Goal: Information Seeking & Learning: Learn about a topic

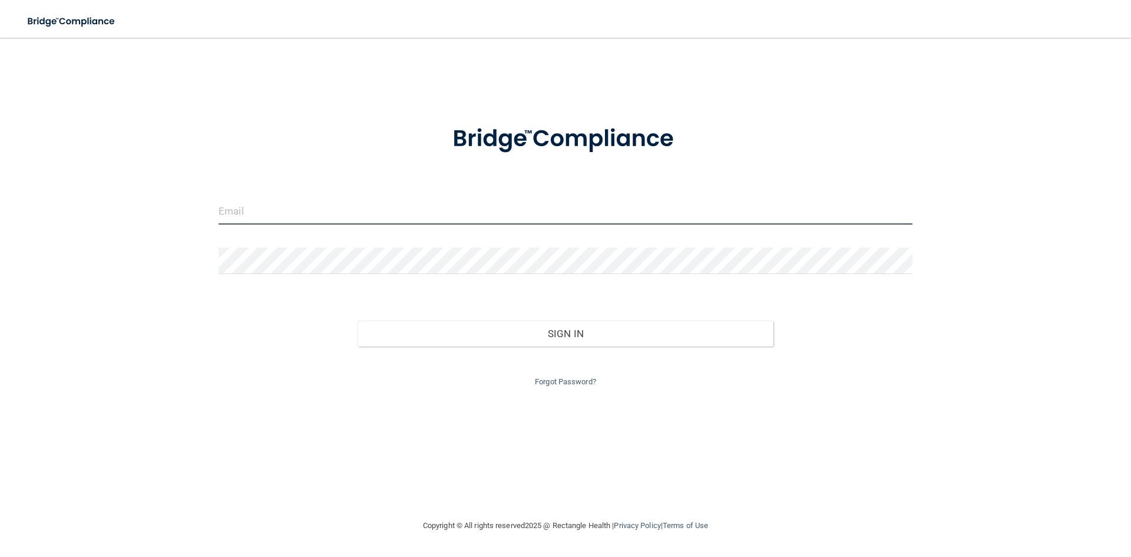
click at [325, 213] on input "email" at bounding box center [566, 211] width 694 height 27
click at [399, 209] on input "hollymcmahon17@gmail.com" at bounding box center [566, 211] width 694 height 27
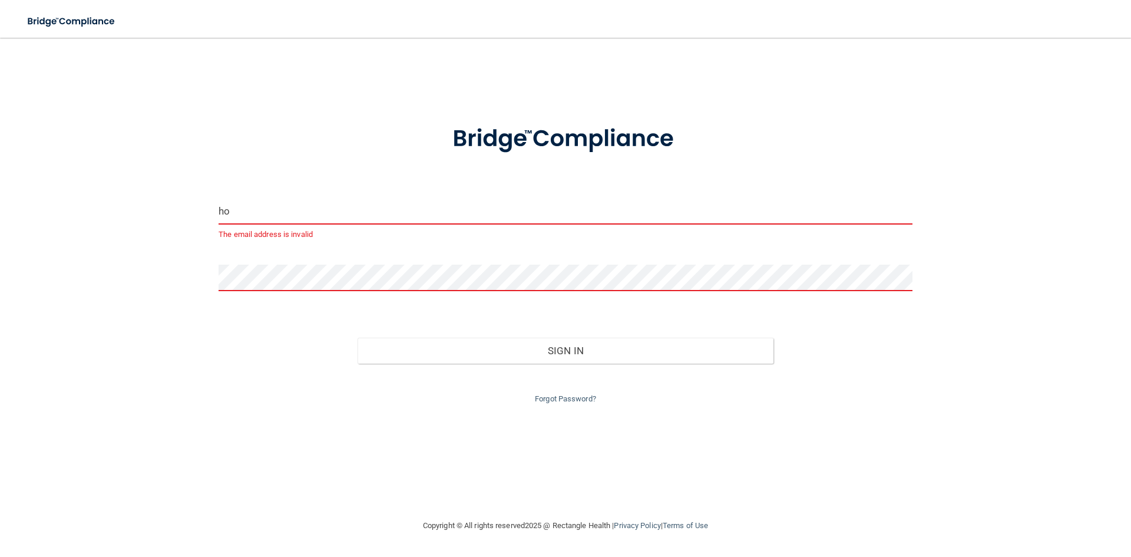
type input "h"
type input "[EMAIL_ADDRESS][DOMAIN_NAME]"
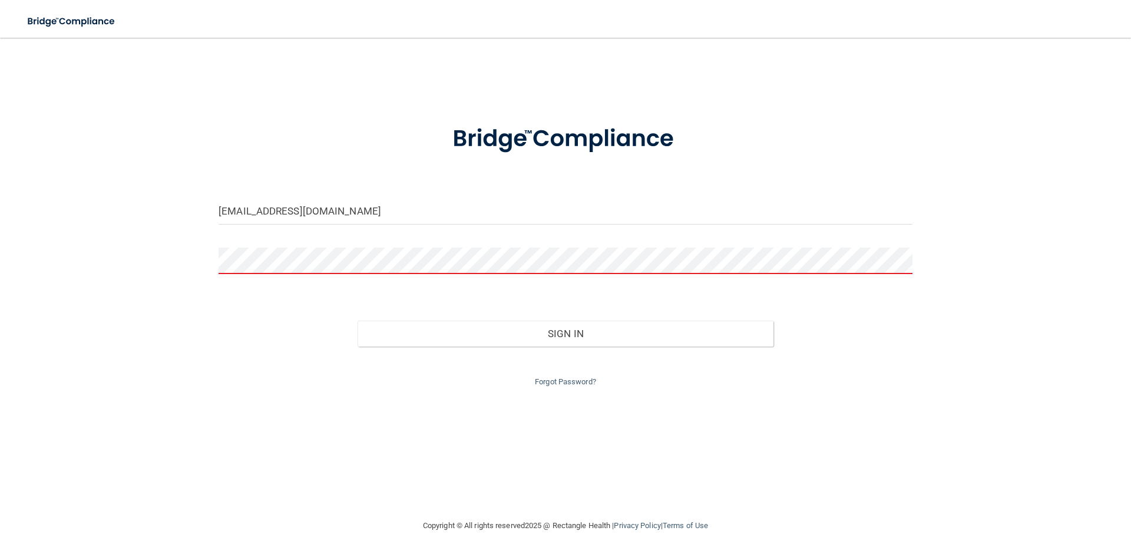
click at [319, 245] on form "drholly@obriendentalcare.com Invalid email/password. You don't have permission …" at bounding box center [566, 248] width 694 height 280
click at [358, 321] on button "Sign In" at bounding box center [566, 334] width 417 height 26
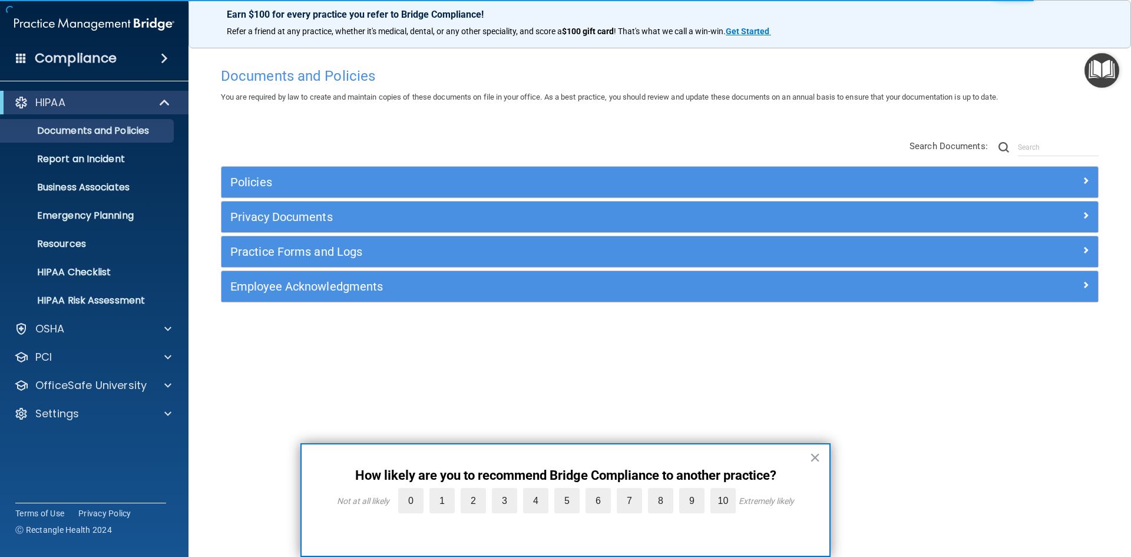
click at [404, 369] on div "Documents and Policies You are required by law to create and maintain copies of…" at bounding box center [660, 289] width 896 height 457
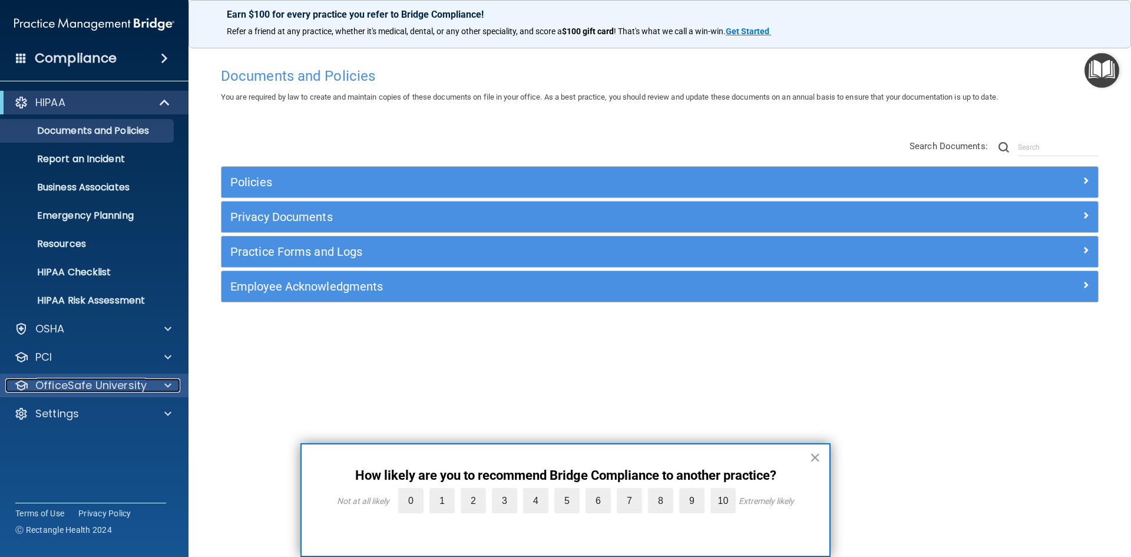
click at [158, 387] on div at bounding box center [165, 385] width 29 height 14
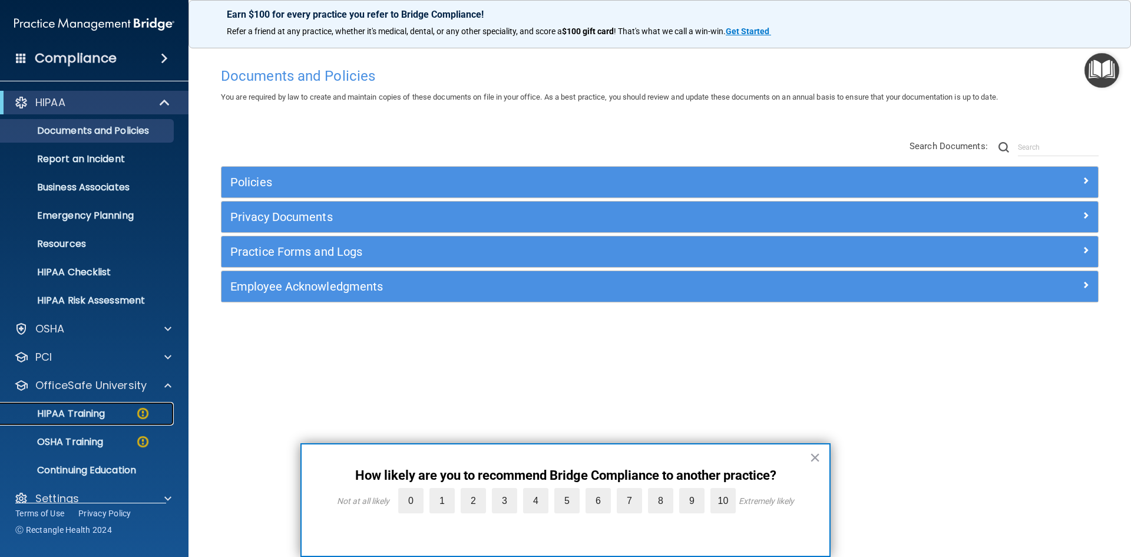
click at [127, 415] on div "HIPAA Training" at bounding box center [88, 414] width 161 height 12
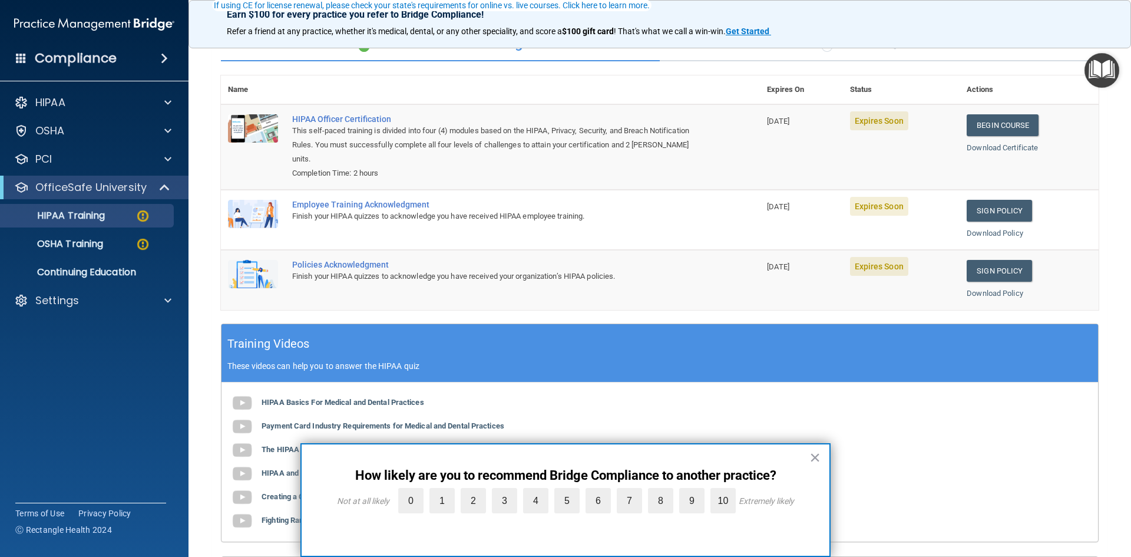
scroll to position [118, 0]
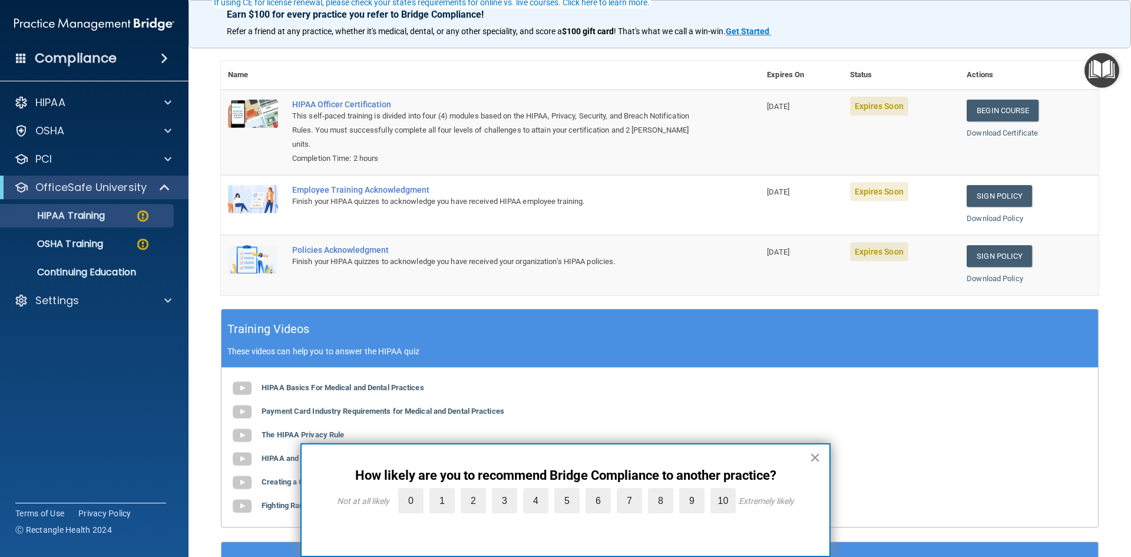
click at [820, 455] on button "×" at bounding box center [815, 457] width 11 height 19
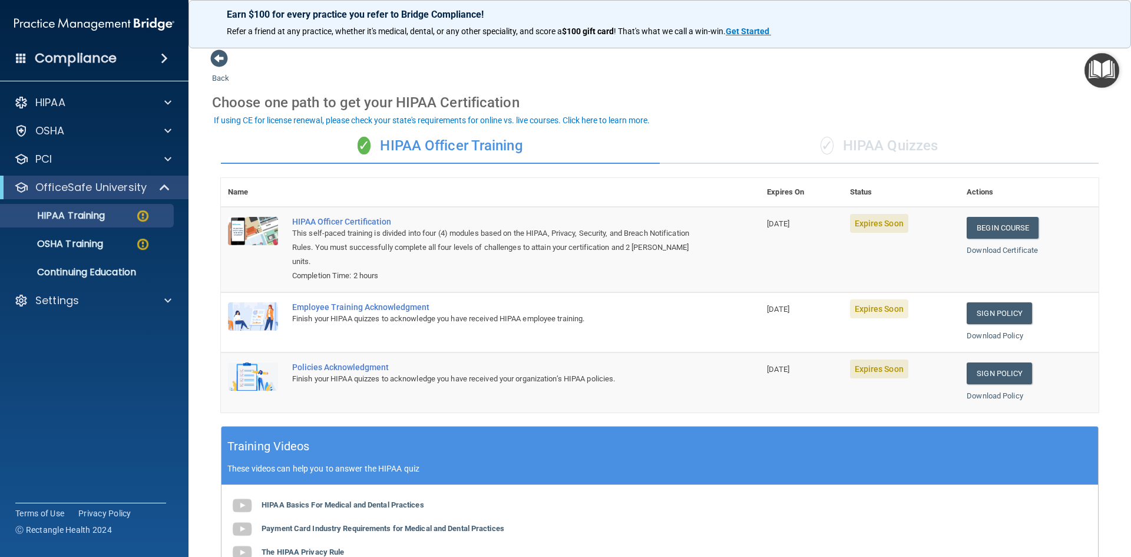
scroll to position [0, 0]
click at [998, 233] on link "Begin Course" at bounding box center [1003, 228] width 72 height 22
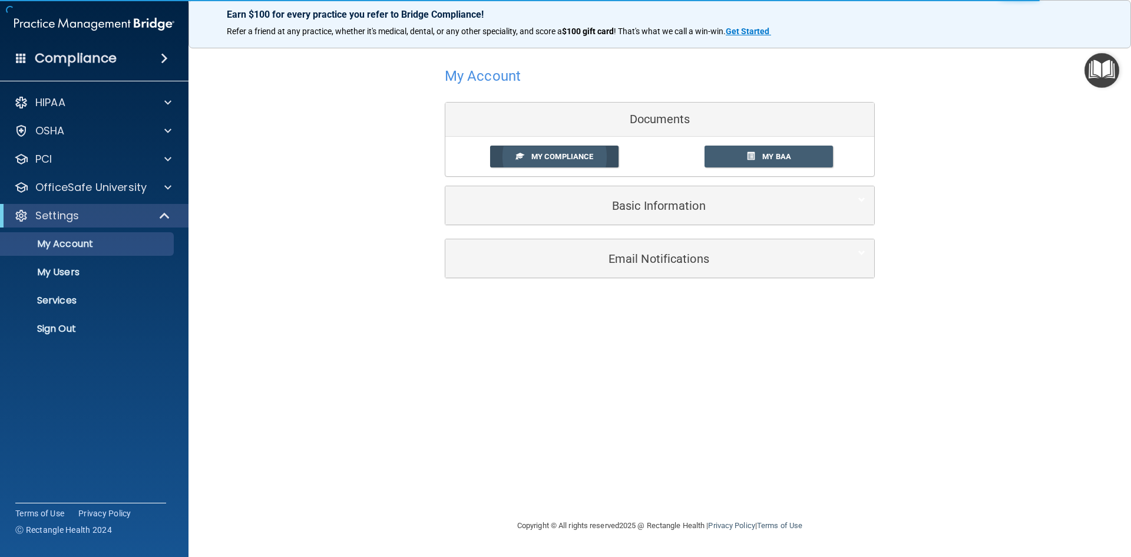
click at [568, 157] on span "My Compliance" at bounding box center [562, 156] width 62 height 9
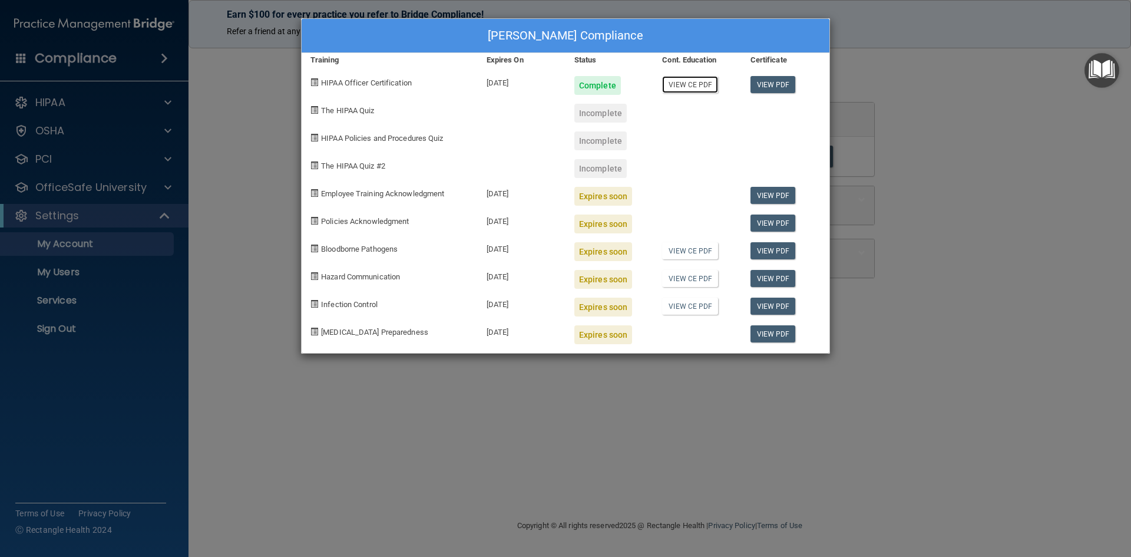
click at [684, 85] on link "View CE PDF" at bounding box center [690, 84] width 56 height 17
click at [771, 191] on link "View PDF" at bounding box center [773, 195] width 45 height 17
click at [768, 223] on link "View PDF" at bounding box center [773, 222] width 45 height 17
click at [678, 247] on link "View CE PDF" at bounding box center [690, 250] width 56 height 17
click at [340, 409] on div "Holly McMahon's Compliance Training Expires On Status Cont. Education Certifica…" at bounding box center [565, 278] width 1131 height 557
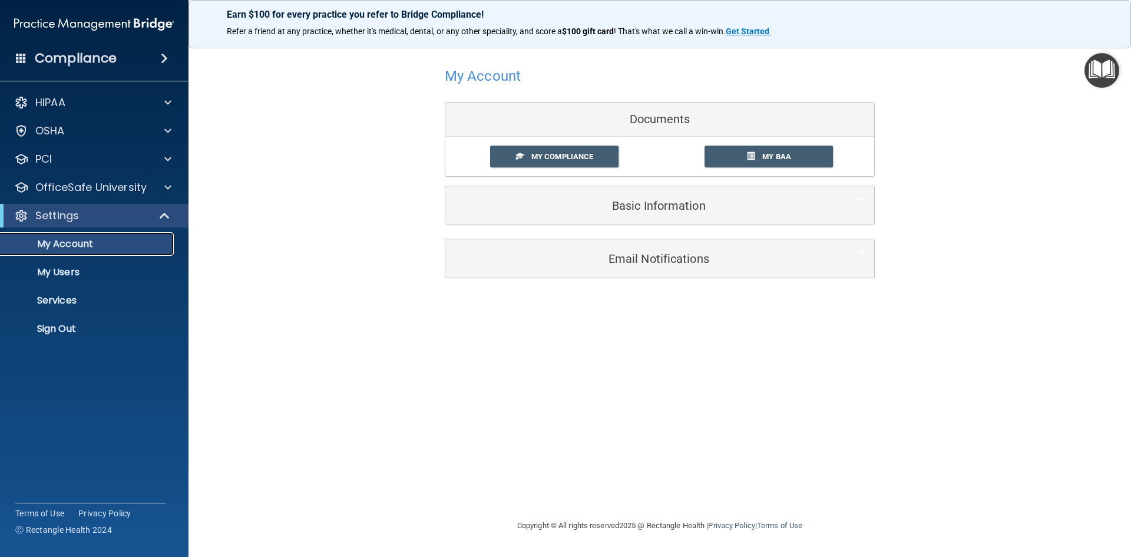
click at [52, 245] on p "My Account" at bounding box center [88, 244] width 161 height 12
click at [169, 190] on span at bounding box center [167, 187] width 7 height 14
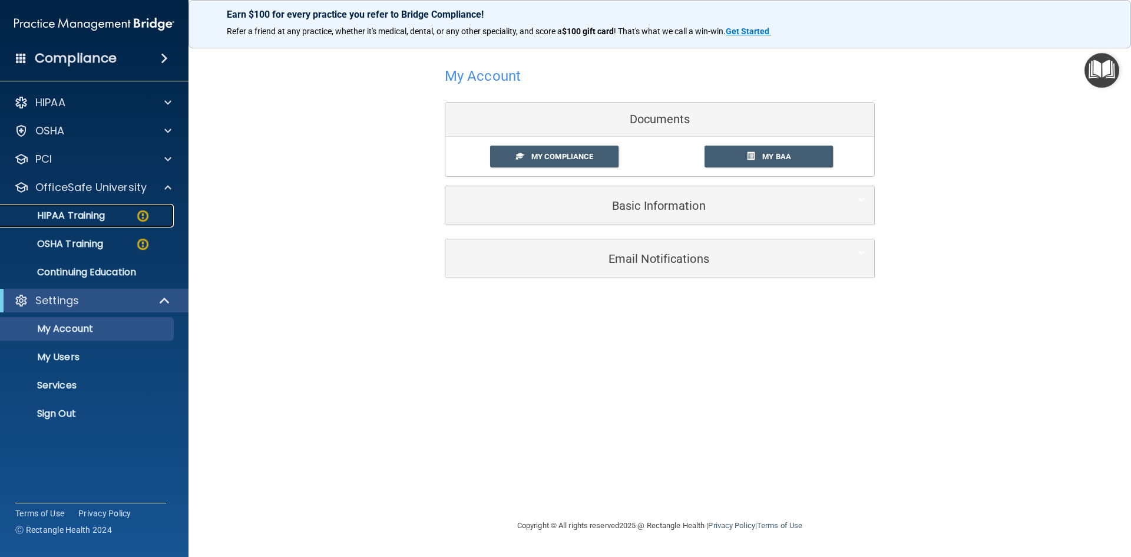
click at [92, 212] on p "HIPAA Training" at bounding box center [56, 216] width 97 height 12
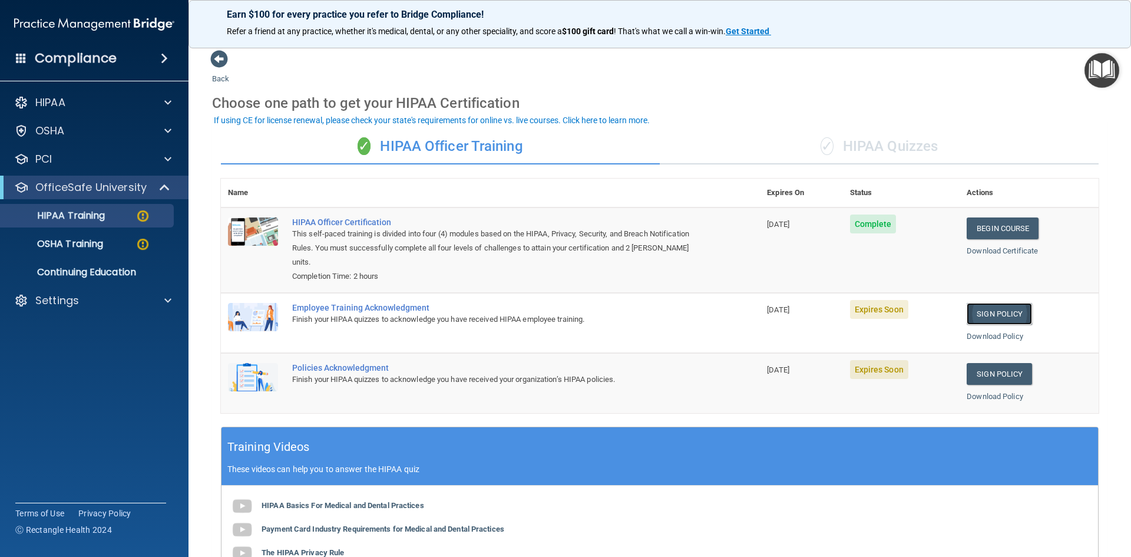
click at [976, 313] on link "Sign Policy" at bounding box center [999, 314] width 65 height 22
click at [998, 312] on link "Sign Policy" at bounding box center [999, 314] width 65 height 22
click at [76, 216] on p "HIPAA Training" at bounding box center [56, 216] width 97 height 12
click at [166, 186] on span at bounding box center [166, 187] width 10 height 14
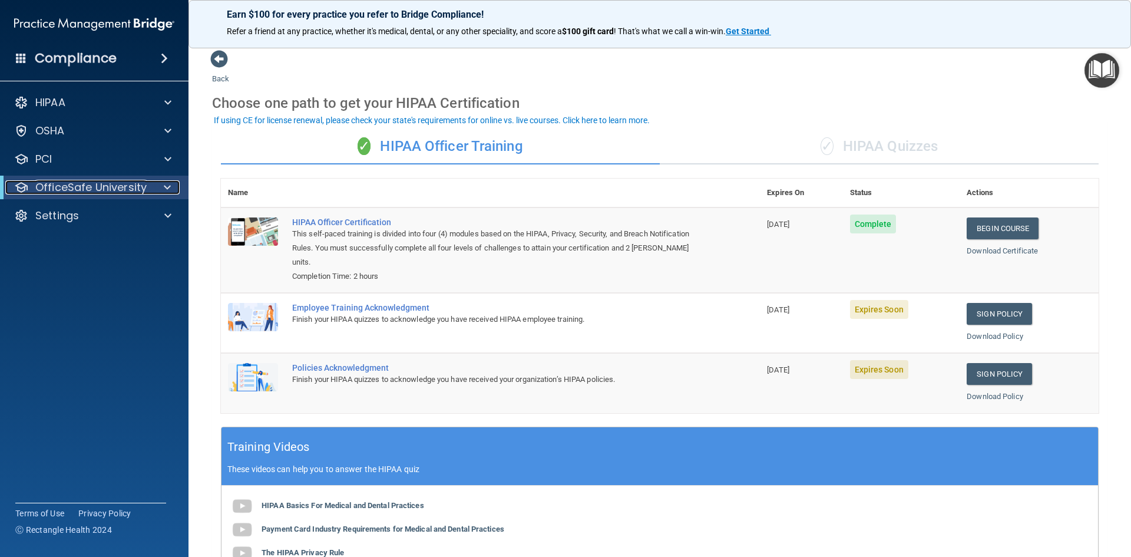
click at [166, 186] on span at bounding box center [167, 187] width 7 height 14
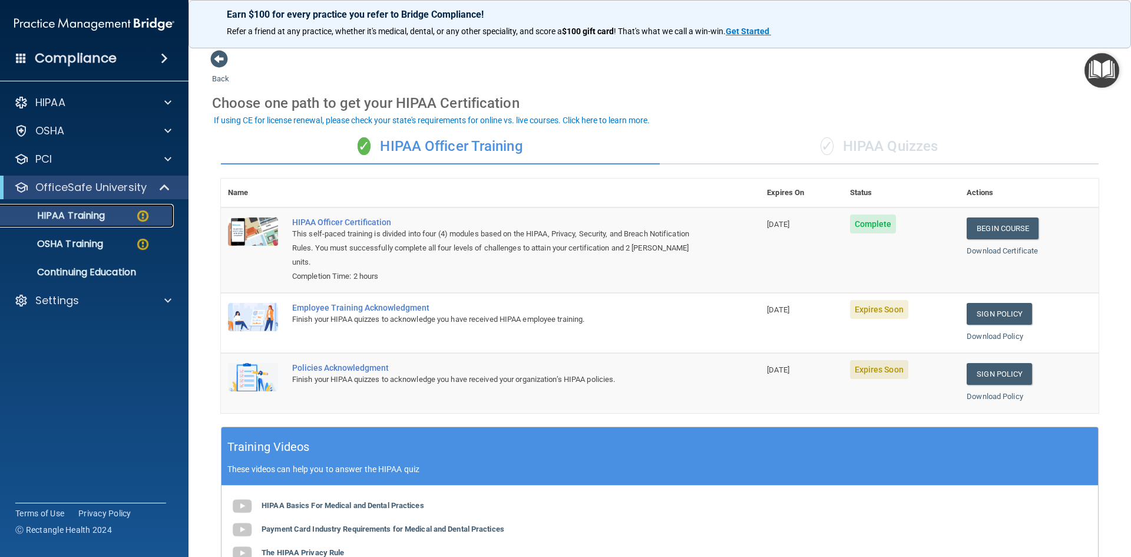
click at [70, 217] on p "HIPAA Training" at bounding box center [56, 216] width 97 height 12
click at [992, 333] on link "Download Policy" at bounding box center [995, 336] width 57 height 9
click at [993, 314] on link "Sign Policy" at bounding box center [999, 314] width 65 height 22
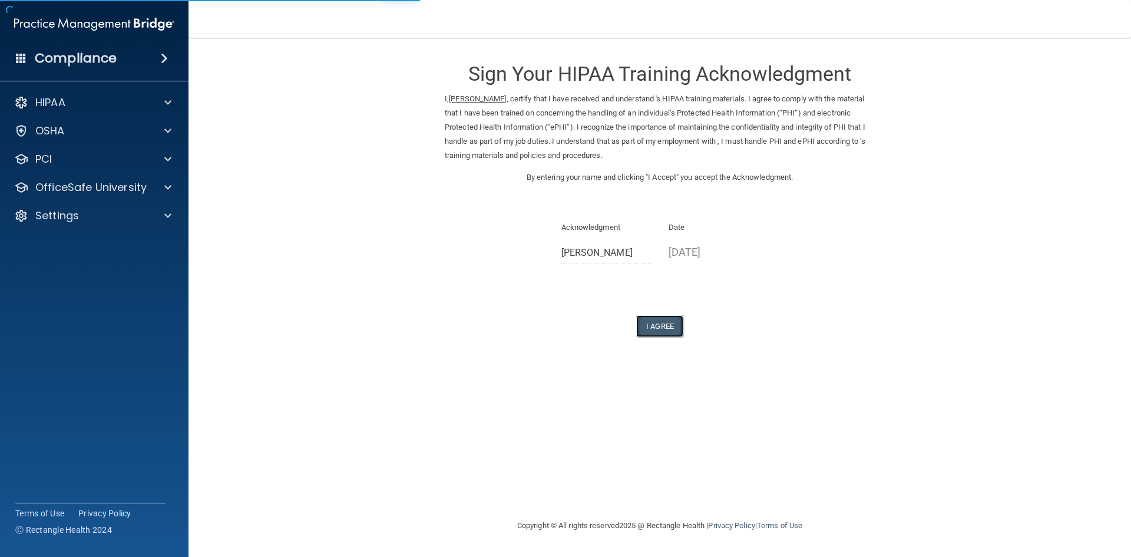
click at [661, 329] on button "I Agree" at bounding box center [659, 326] width 47 height 22
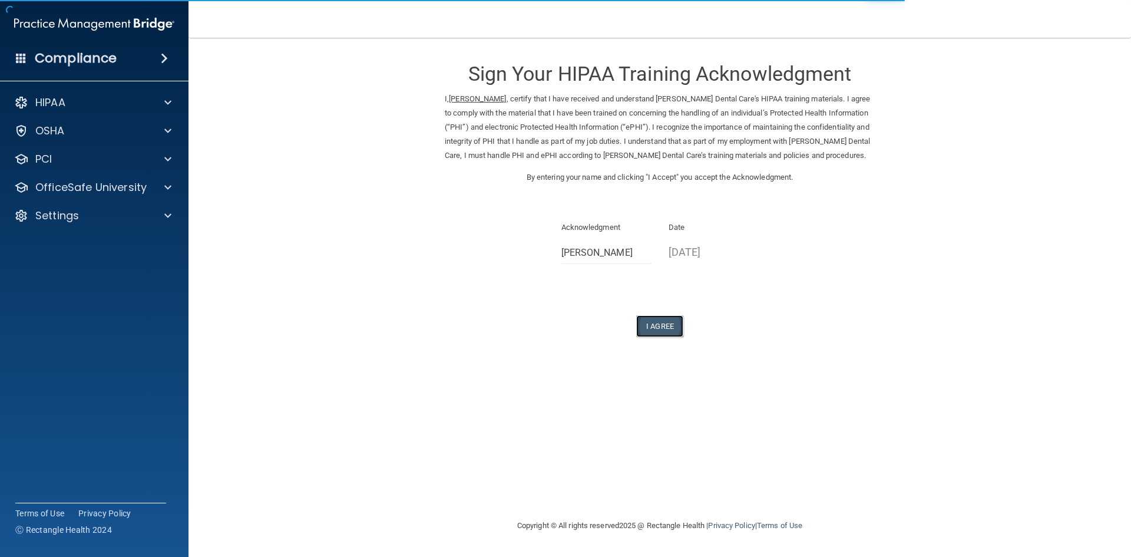
click at [662, 324] on button "I Agree" at bounding box center [659, 326] width 47 height 22
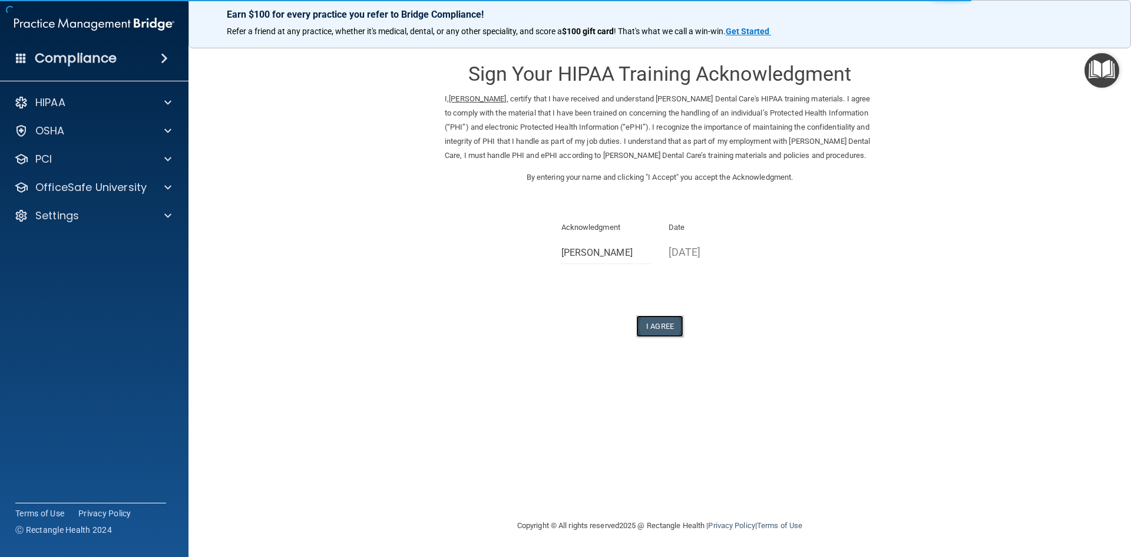
click at [663, 323] on button "I Agree" at bounding box center [659, 326] width 47 height 22
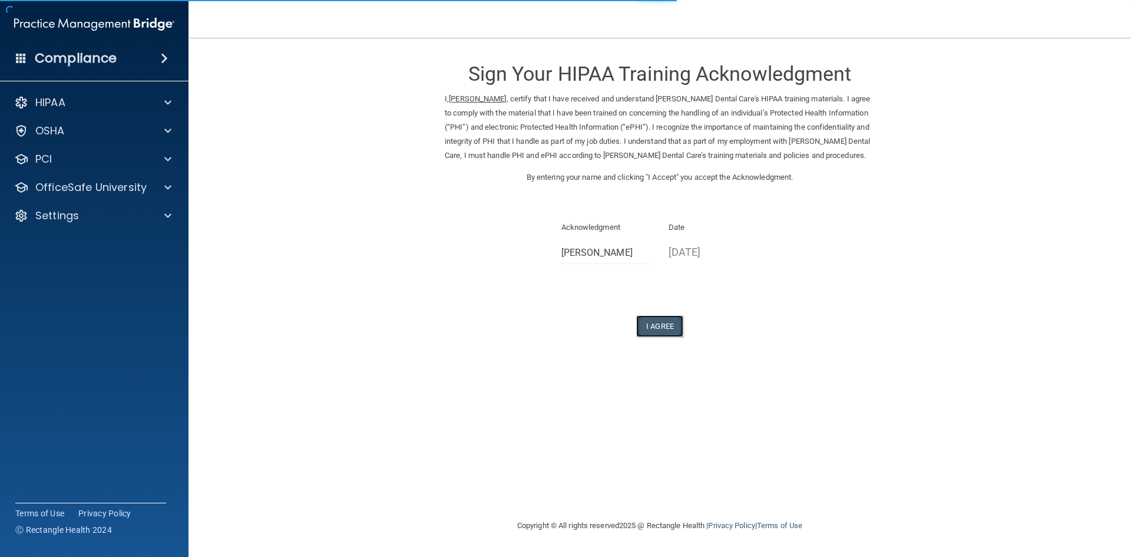
click at [675, 322] on button "I Agree" at bounding box center [659, 326] width 47 height 22
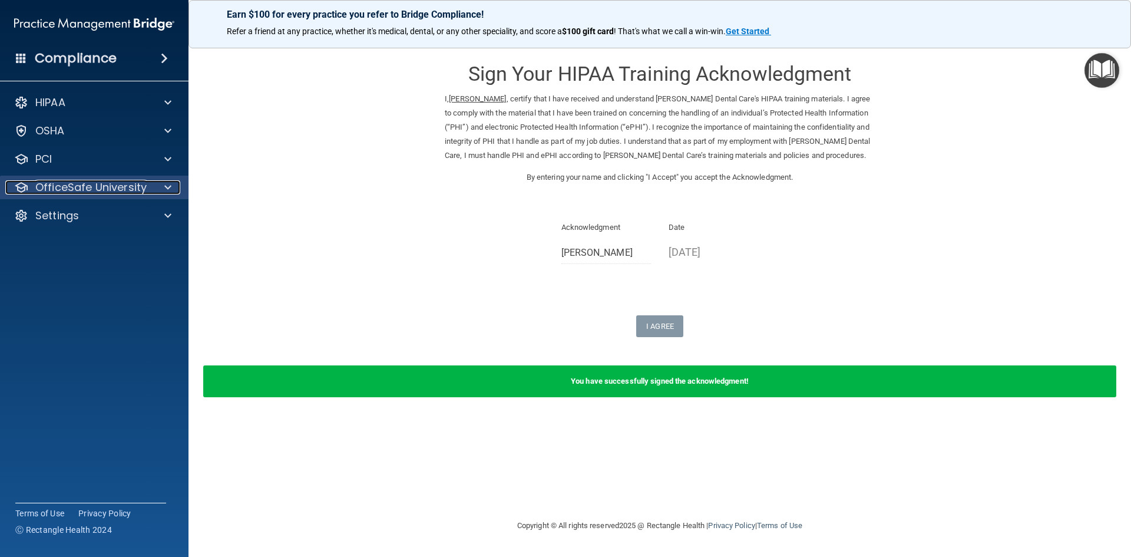
click at [165, 186] on span at bounding box center [167, 187] width 7 height 14
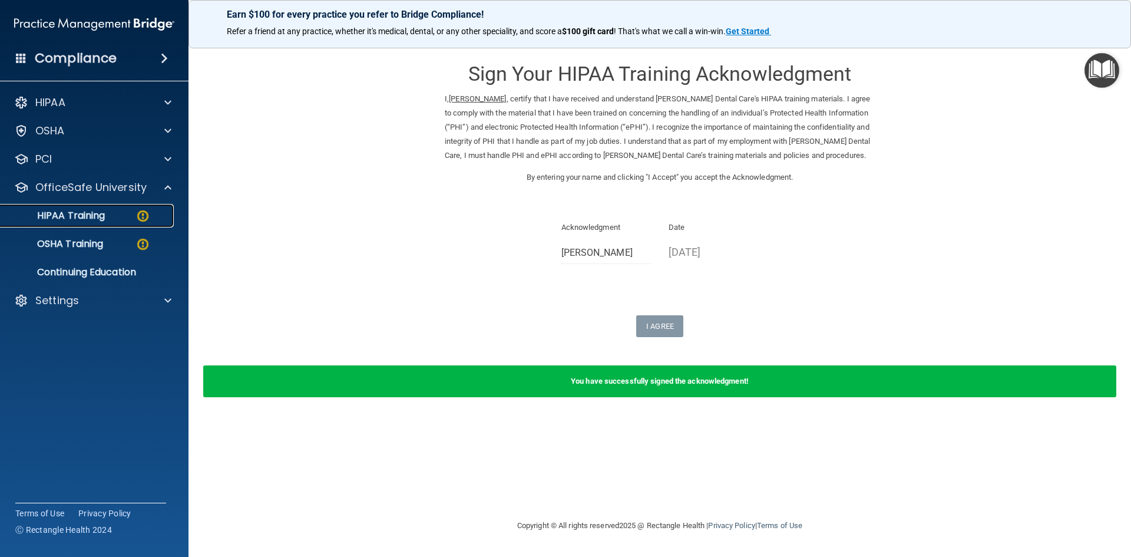
click at [127, 217] on div "HIPAA Training" at bounding box center [88, 216] width 161 height 12
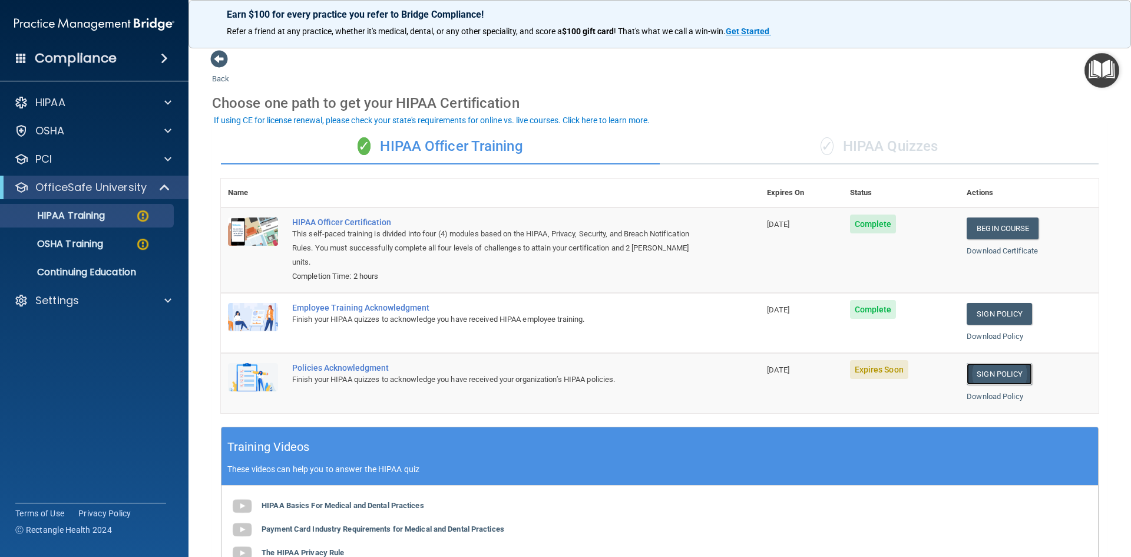
click at [994, 375] on link "Sign Policy" at bounding box center [999, 374] width 65 height 22
click at [983, 377] on link "Sign Policy" at bounding box center [999, 374] width 65 height 22
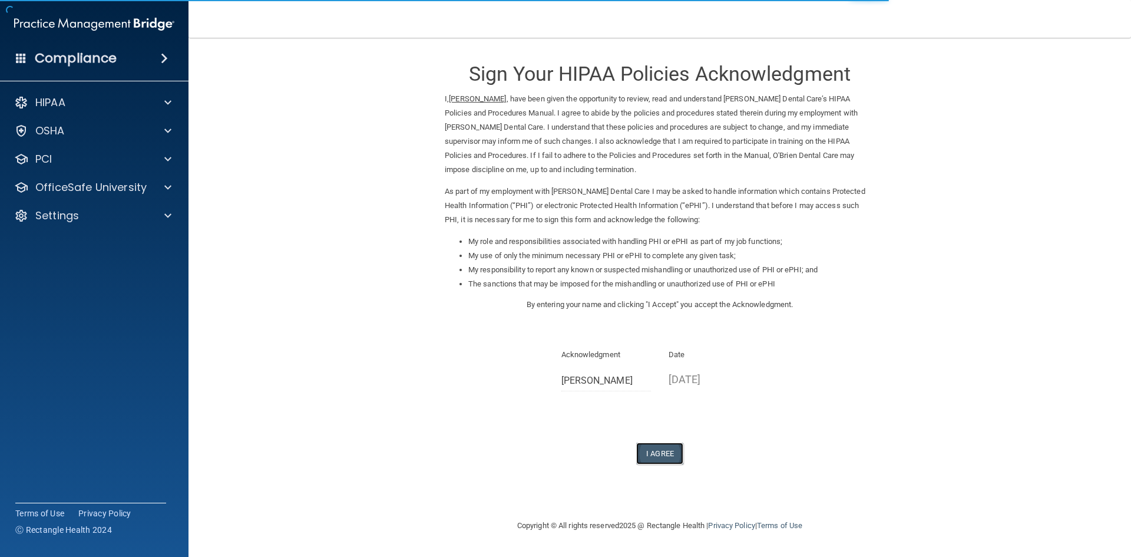
click at [661, 451] on button "I Agree" at bounding box center [659, 453] width 47 height 22
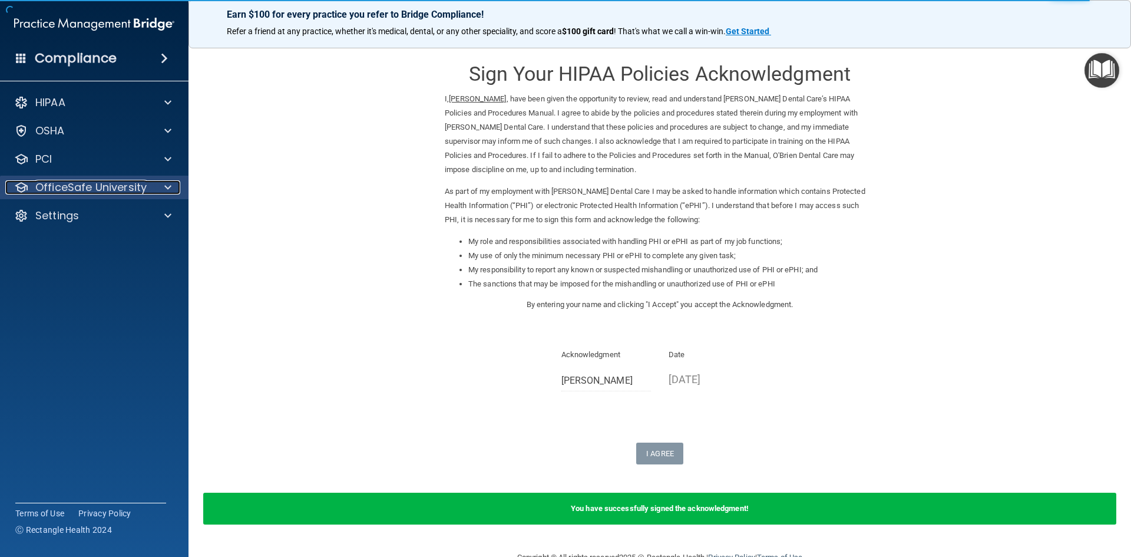
click at [162, 189] on div at bounding box center [165, 187] width 29 height 14
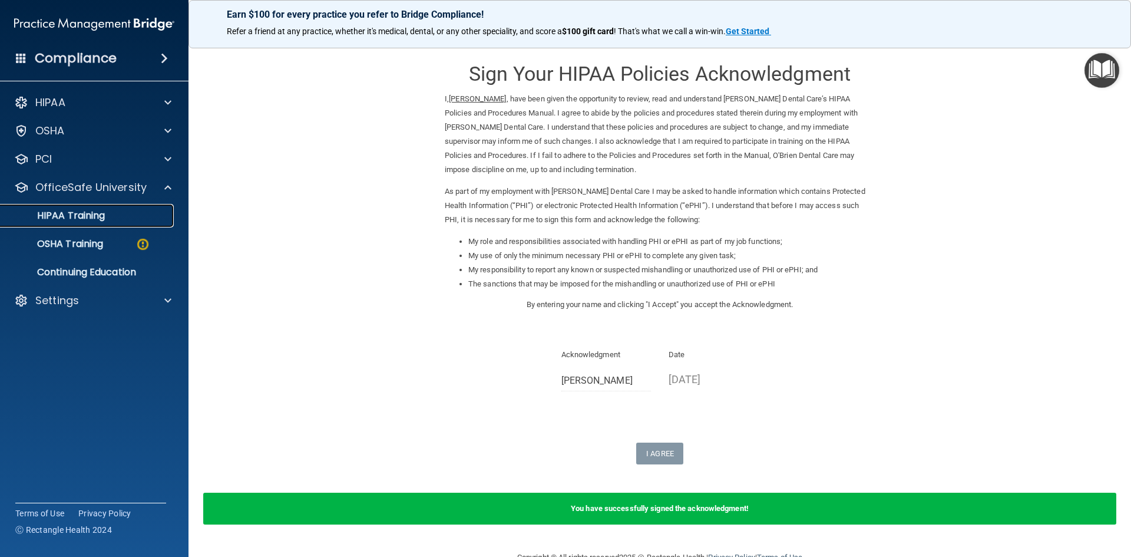
click at [92, 224] on link "HIPAA Training" at bounding box center [81, 216] width 186 height 24
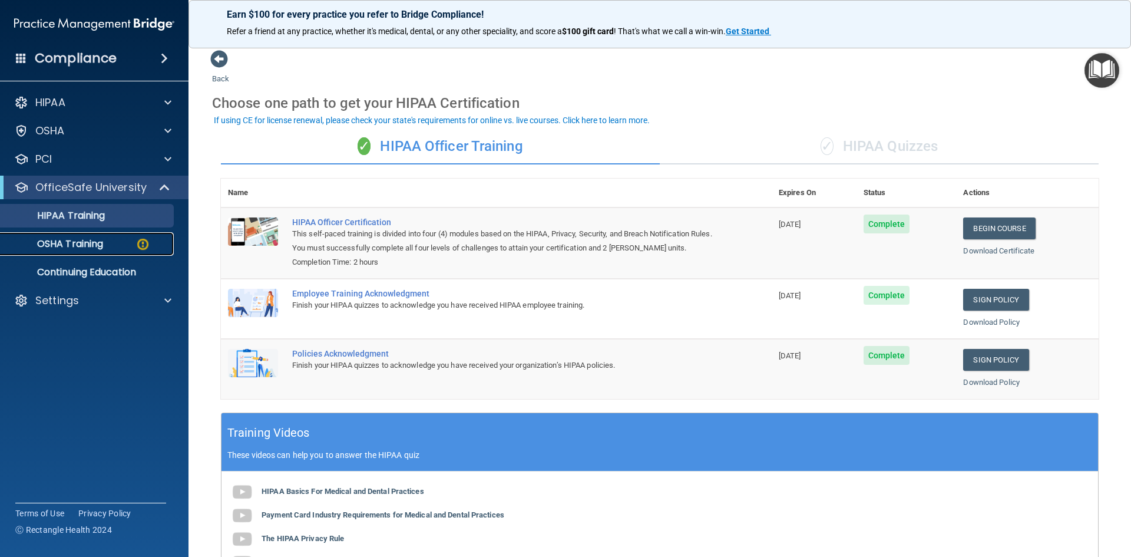
click at [130, 246] on div "OSHA Training" at bounding box center [88, 244] width 161 height 12
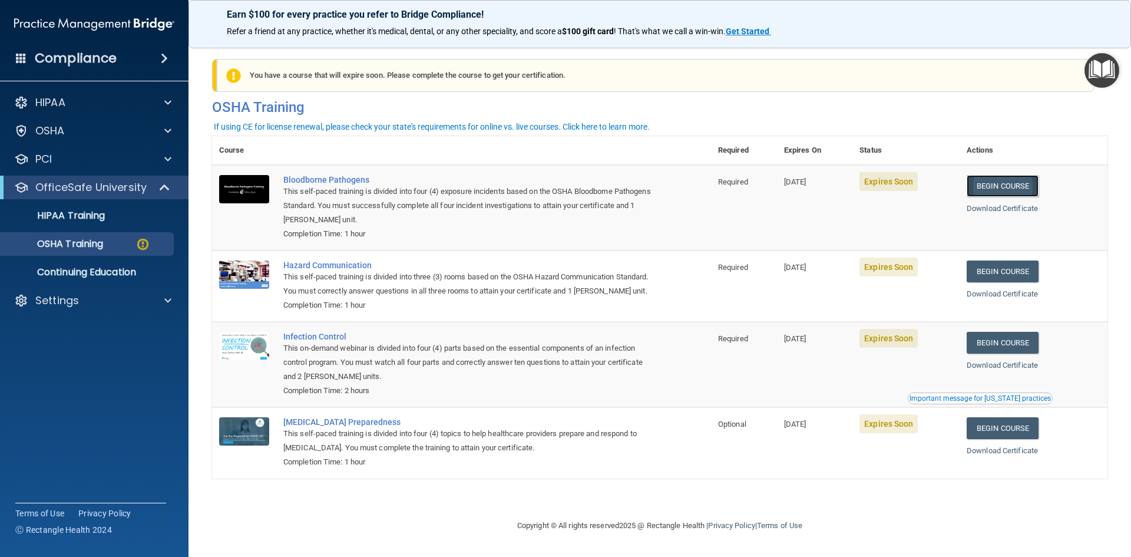
click at [1002, 189] on link "Begin Course" at bounding box center [1003, 186] width 72 height 22
click at [996, 209] on link "Download Certificate" at bounding box center [1002, 208] width 71 height 9
click at [998, 186] on link "Begin Course" at bounding box center [1003, 186] width 72 height 22
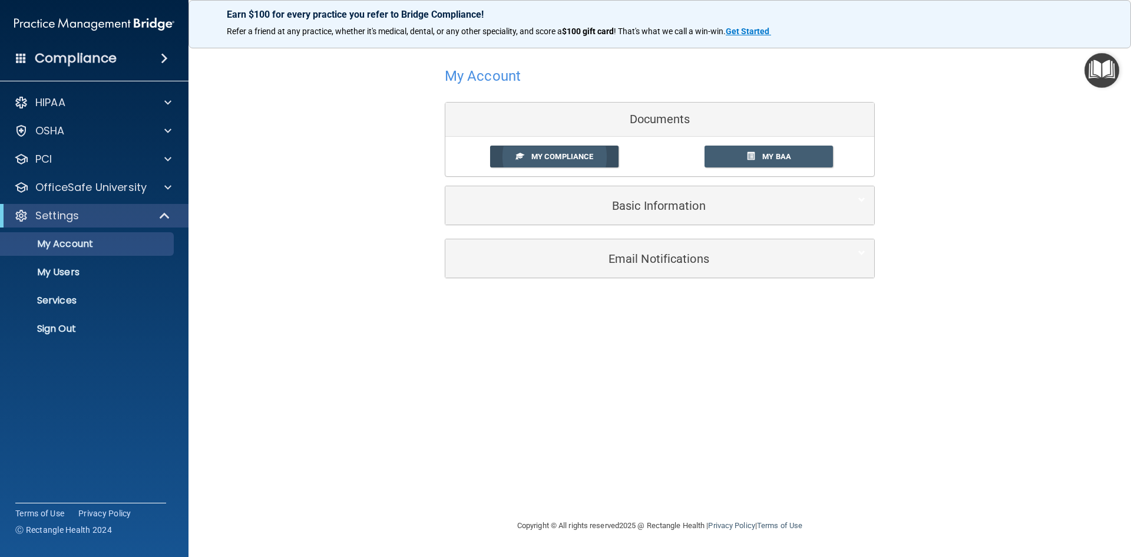
click at [579, 158] on span "My Compliance" at bounding box center [562, 156] width 62 height 9
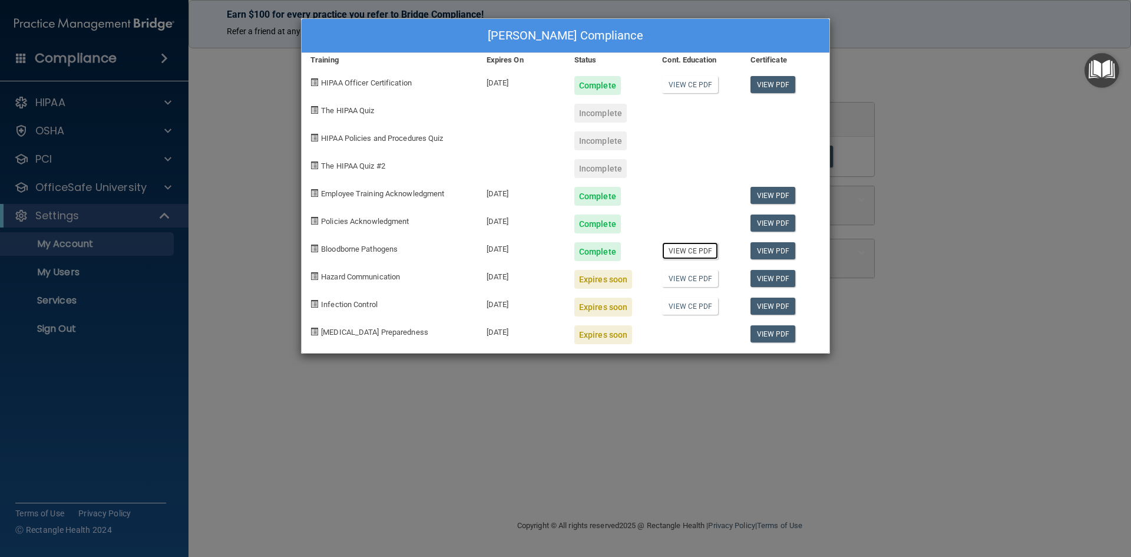
click at [686, 251] on link "View CE PDF" at bounding box center [690, 250] width 56 height 17
click at [706, 279] on link "View CE PDF" at bounding box center [690, 278] width 56 height 17
click at [763, 278] on link "View PDF" at bounding box center [773, 278] width 45 height 17
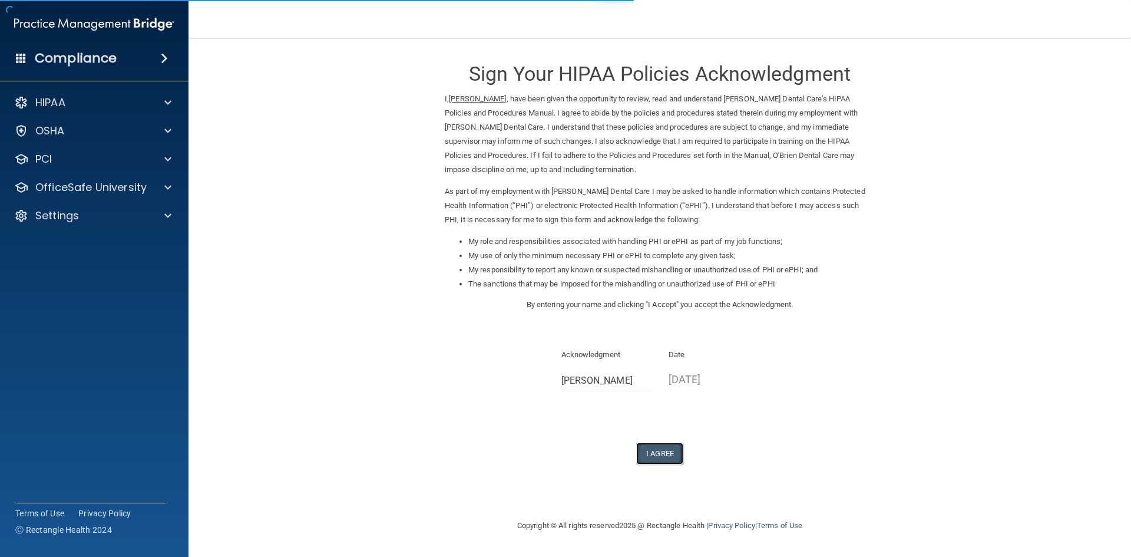
click at [672, 453] on button "I Agree" at bounding box center [659, 453] width 47 height 22
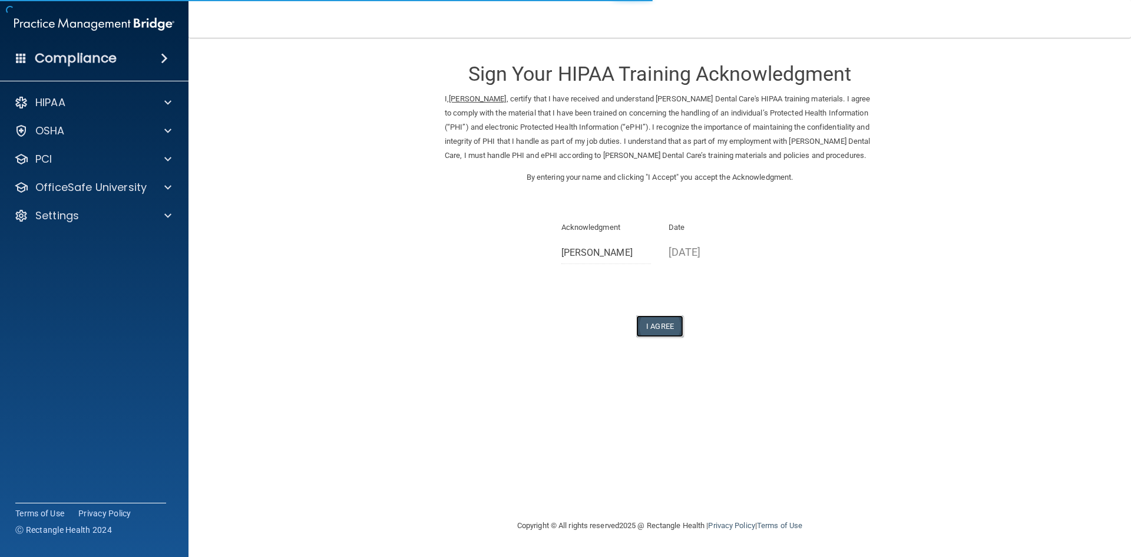
click at [671, 325] on button "I Agree" at bounding box center [659, 326] width 47 height 22
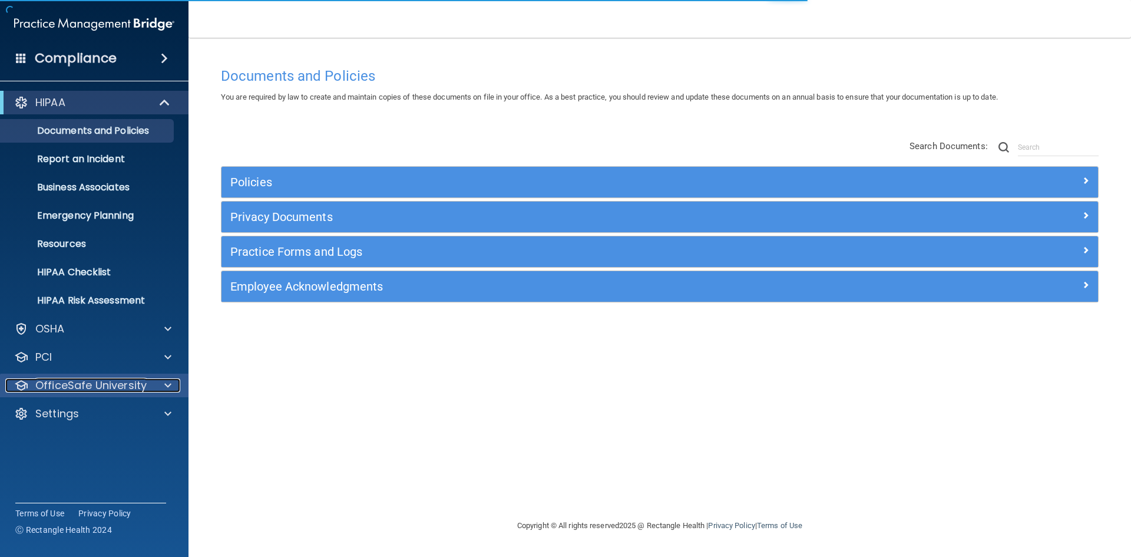
click at [166, 384] on span at bounding box center [167, 385] width 7 height 14
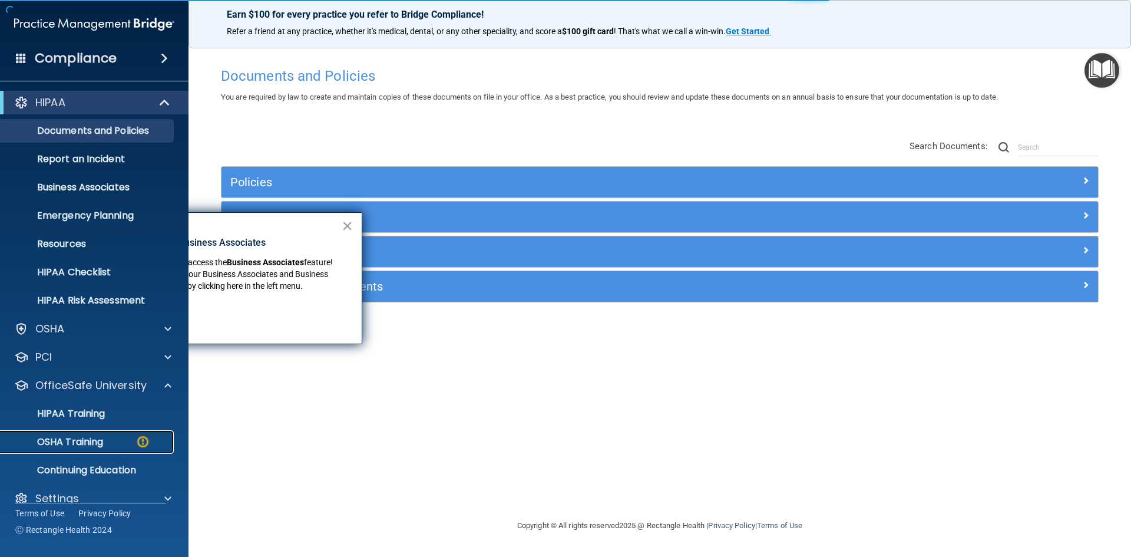
click at [94, 440] on p "OSHA Training" at bounding box center [55, 442] width 95 height 12
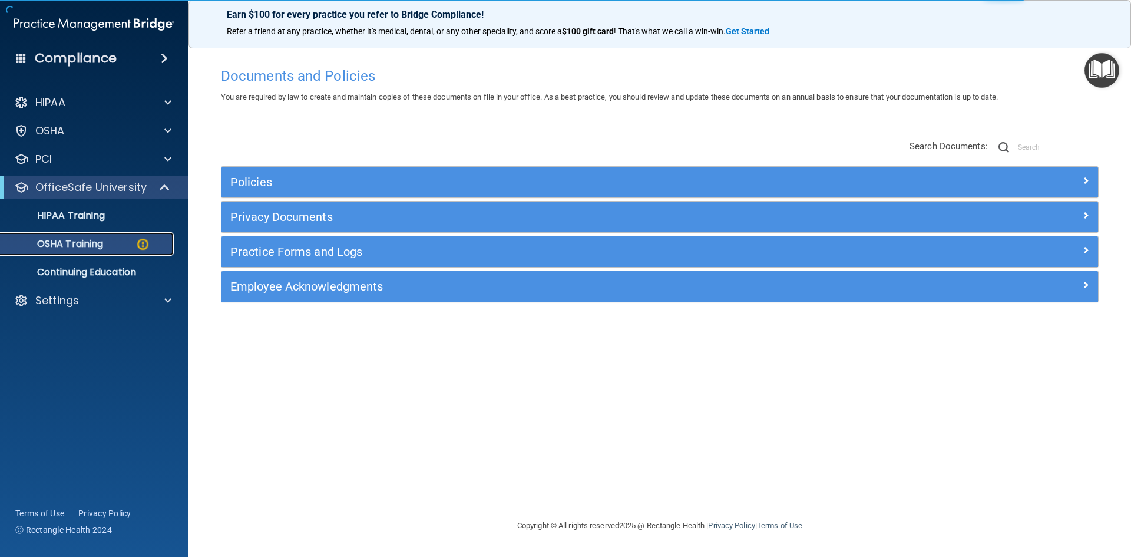
click at [80, 244] on p "OSHA Training" at bounding box center [55, 244] width 95 height 12
click at [81, 241] on p "OSHA Training" at bounding box center [55, 244] width 95 height 12
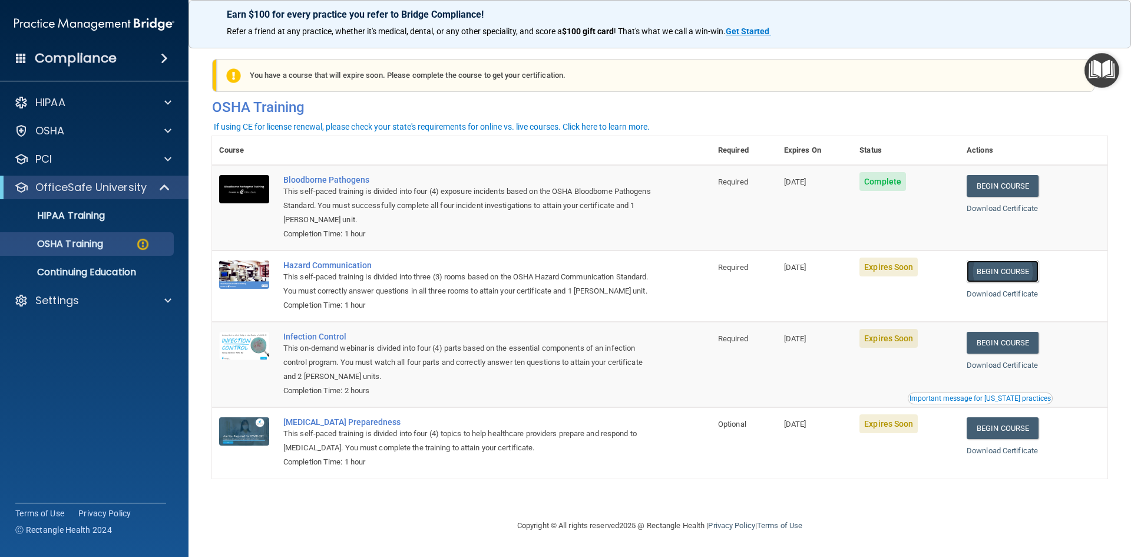
click at [1007, 271] on link "Begin Course" at bounding box center [1003, 271] width 72 height 22
click at [72, 239] on p "OSHA Training" at bounding box center [55, 244] width 95 height 12
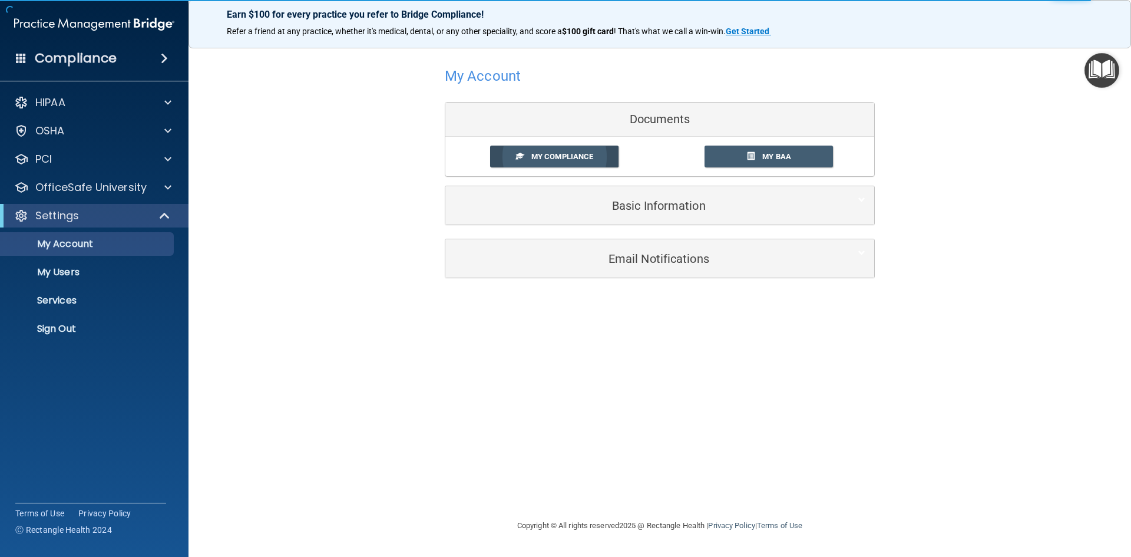
click at [572, 157] on span "My Compliance" at bounding box center [562, 156] width 62 height 9
click at [537, 158] on span "My Compliance" at bounding box center [562, 156] width 62 height 9
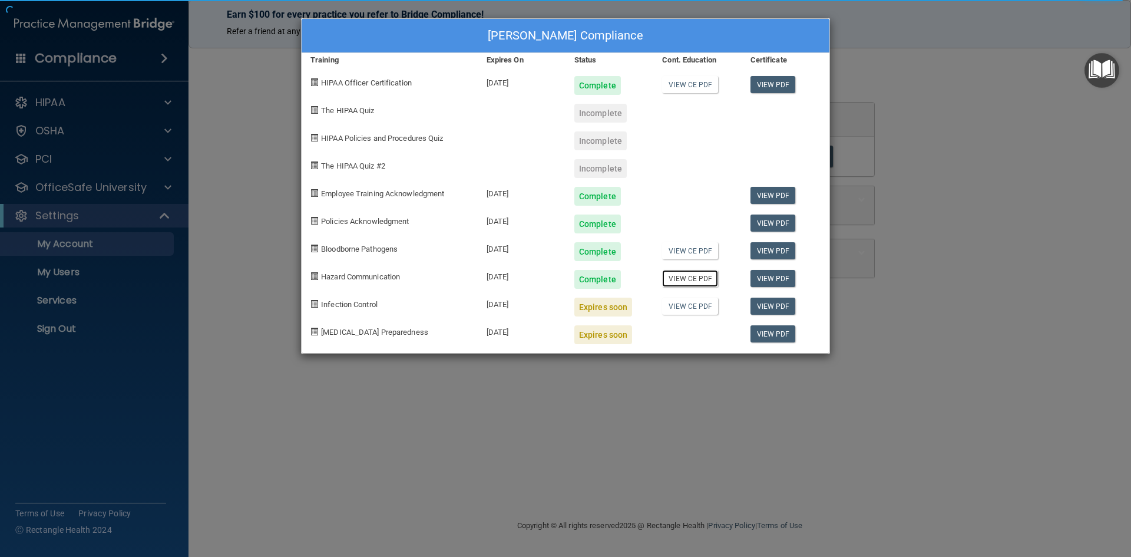
click at [687, 276] on link "View CE PDF" at bounding box center [690, 278] width 56 height 17
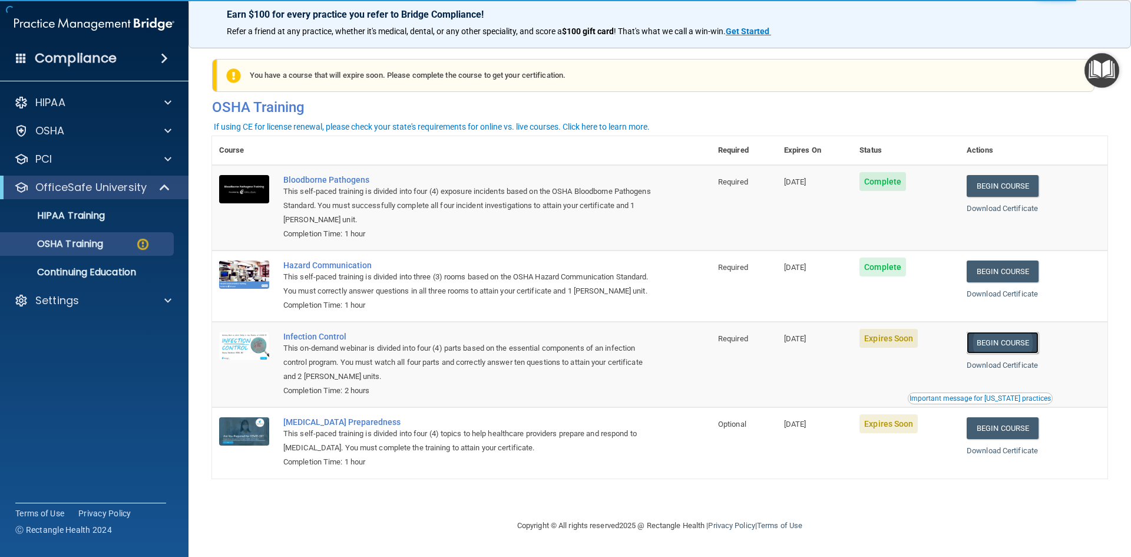
click at [1013, 354] on link "Begin Course" at bounding box center [1003, 343] width 72 height 22
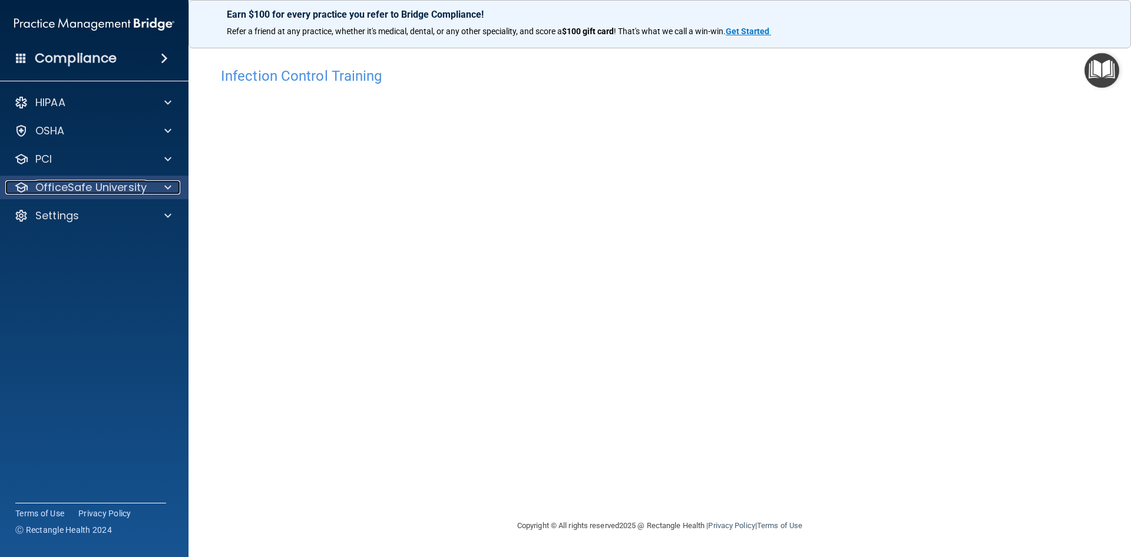
click at [166, 186] on span at bounding box center [167, 187] width 7 height 14
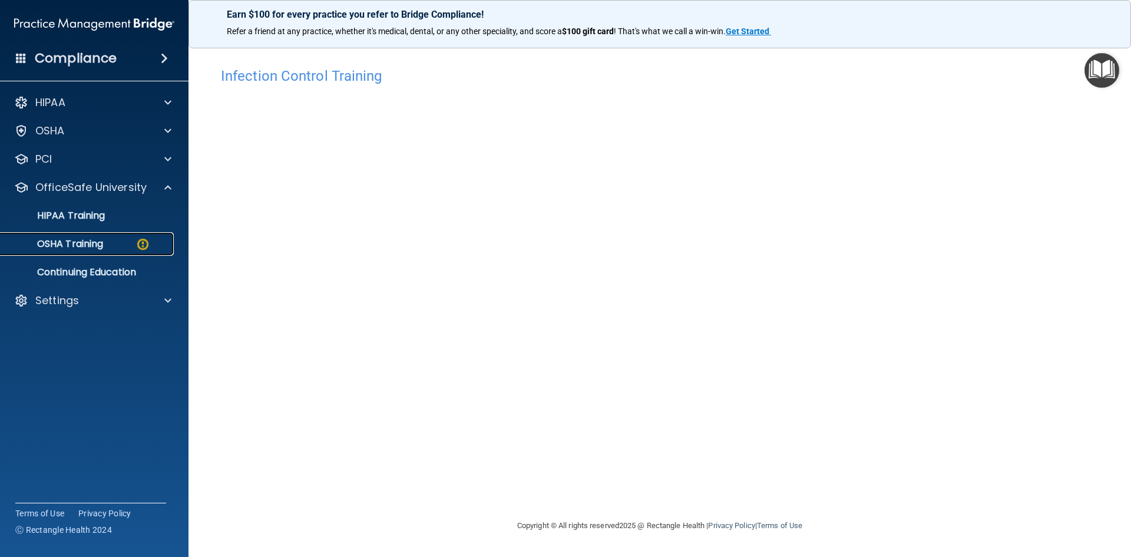
click at [85, 245] on p "OSHA Training" at bounding box center [55, 244] width 95 height 12
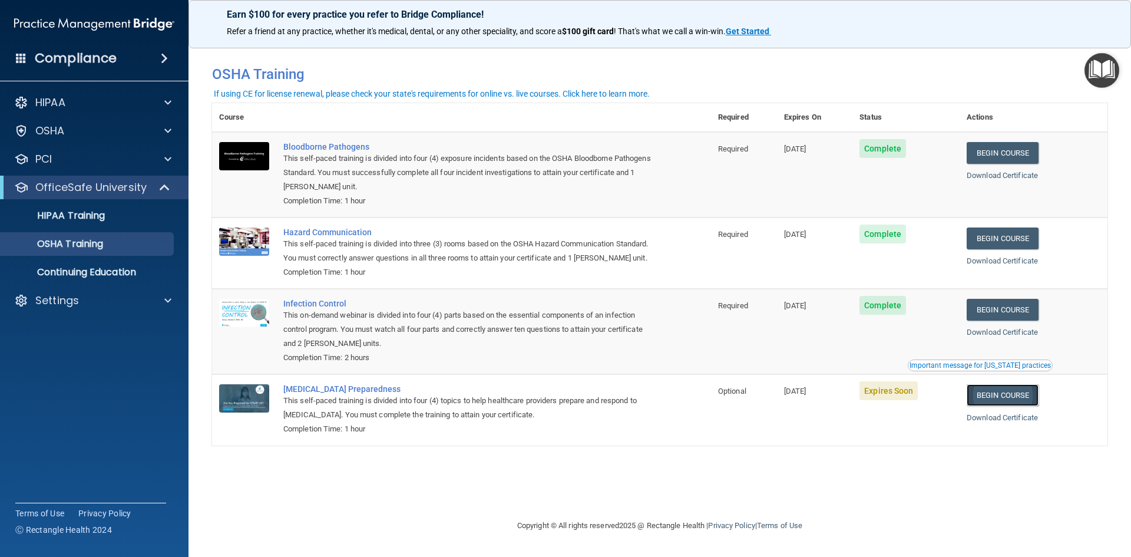
click at [1005, 406] on link "Begin Course" at bounding box center [1003, 395] width 72 height 22
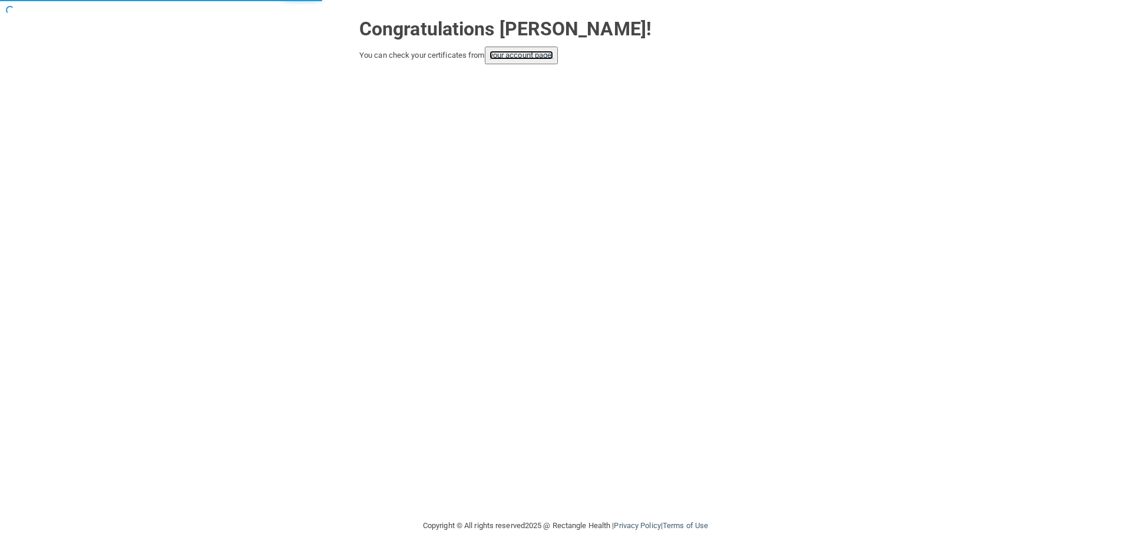
click at [520, 58] on link "your account page!" at bounding box center [522, 55] width 64 height 9
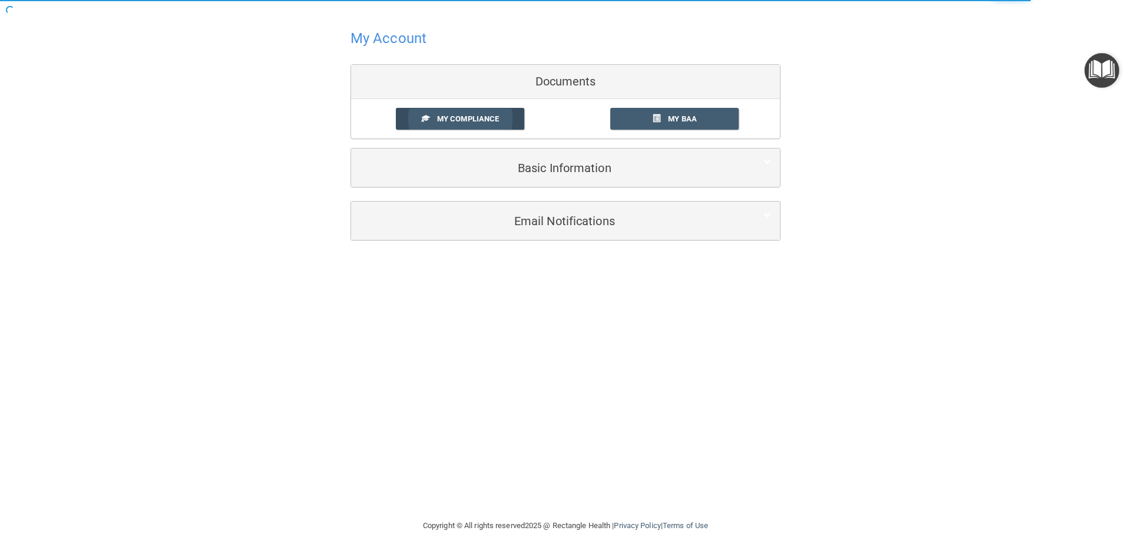
click at [483, 118] on span "My Compliance" at bounding box center [468, 118] width 62 height 9
click at [475, 115] on span "My Compliance" at bounding box center [468, 118] width 62 height 9
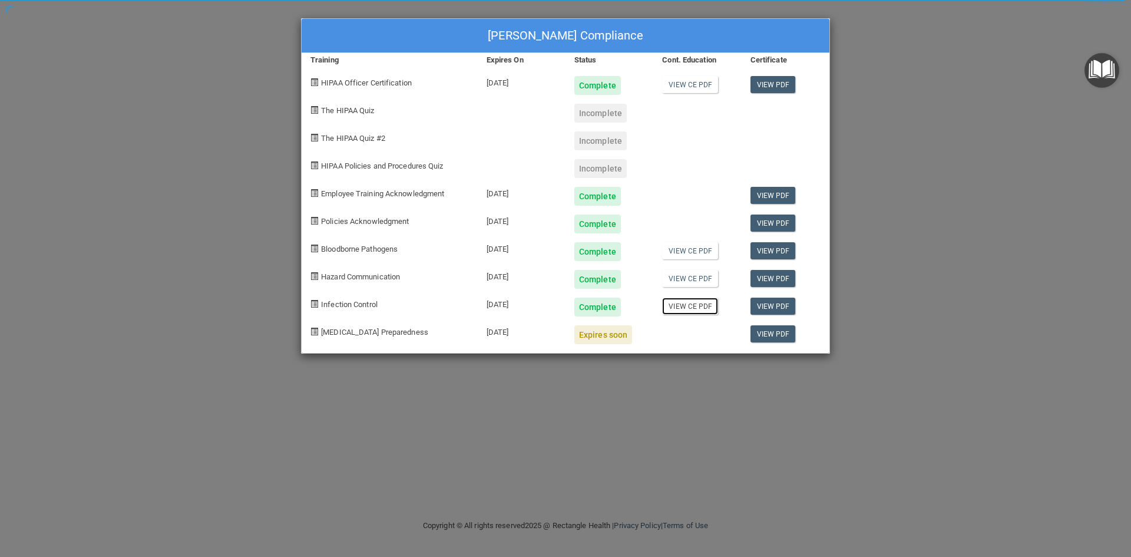
click at [681, 307] on link "View CE PDF" at bounding box center [690, 306] width 56 height 17
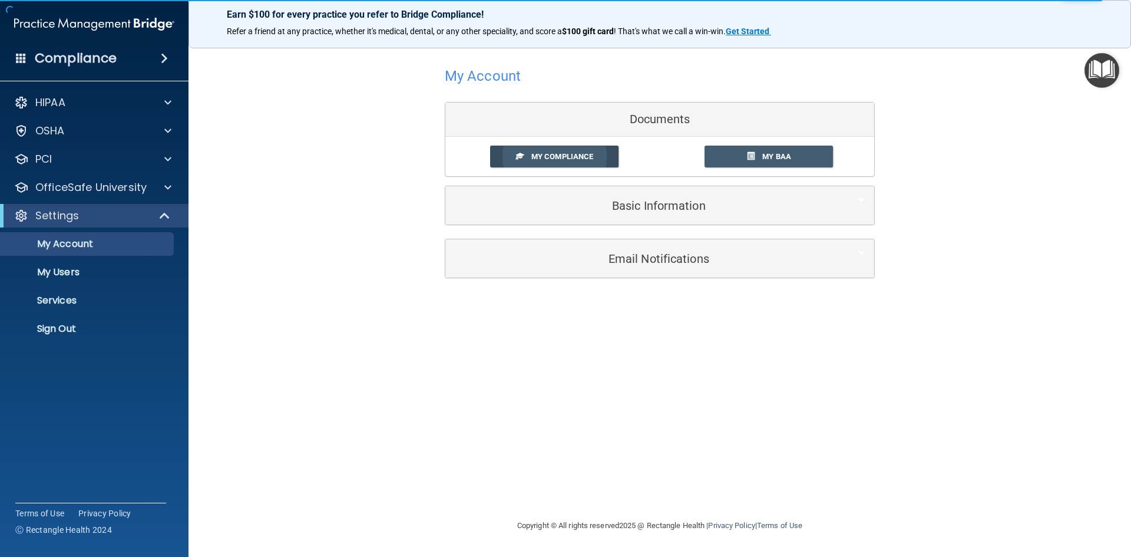
click at [547, 154] on span "My Compliance" at bounding box center [562, 156] width 62 height 9
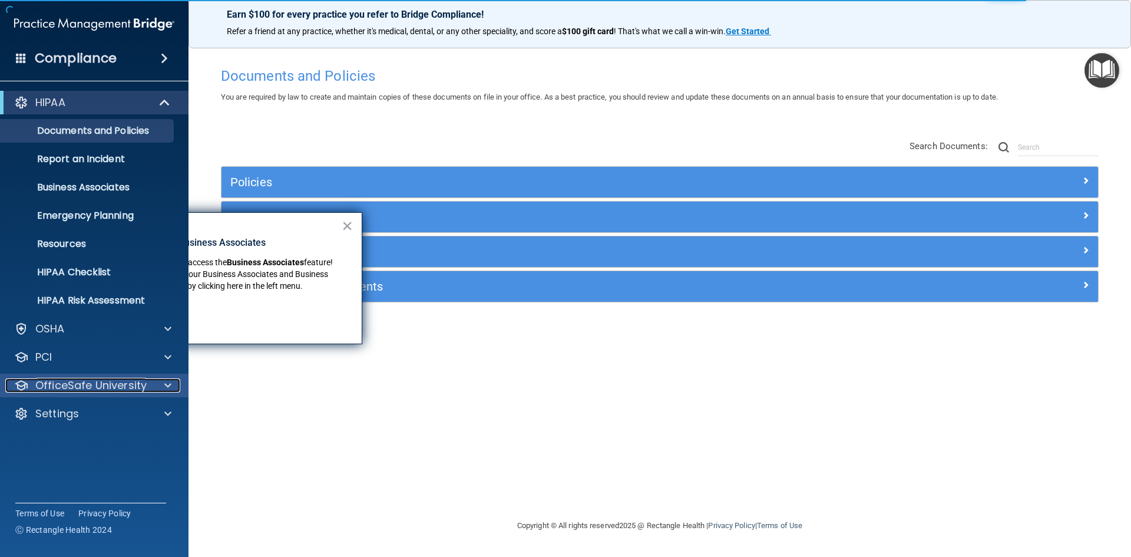
click at [166, 381] on span at bounding box center [167, 385] width 7 height 14
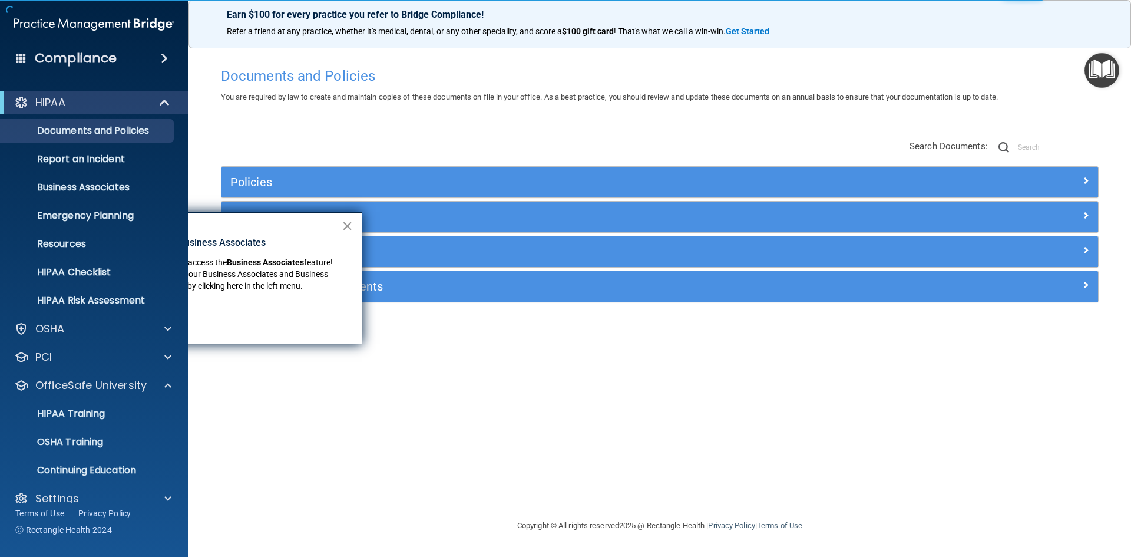
click at [347, 224] on button "×" at bounding box center [347, 225] width 11 height 19
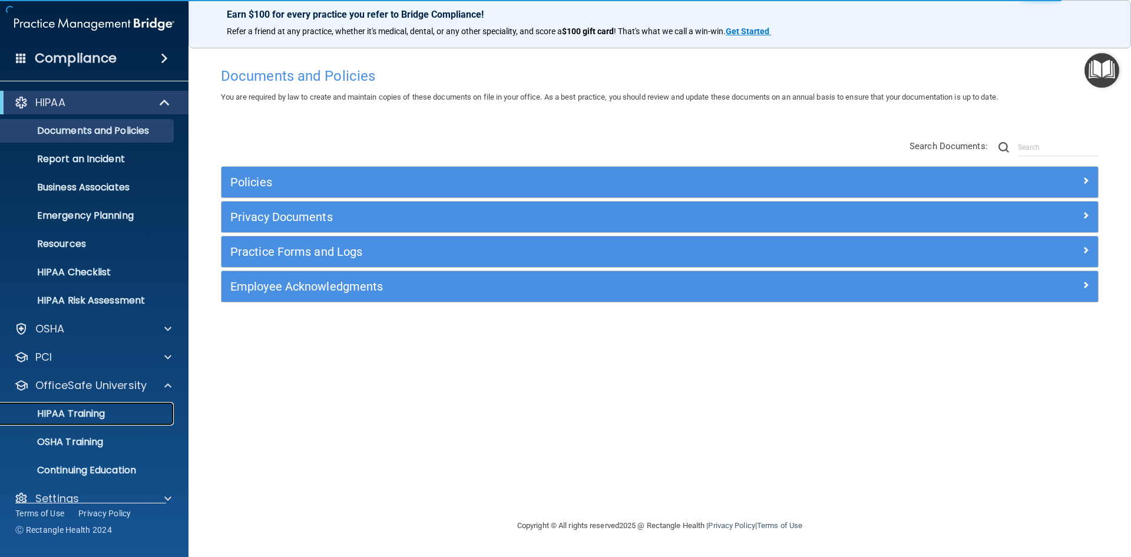
click at [93, 414] on p "HIPAA Training" at bounding box center [56, 414] width 97 height 12
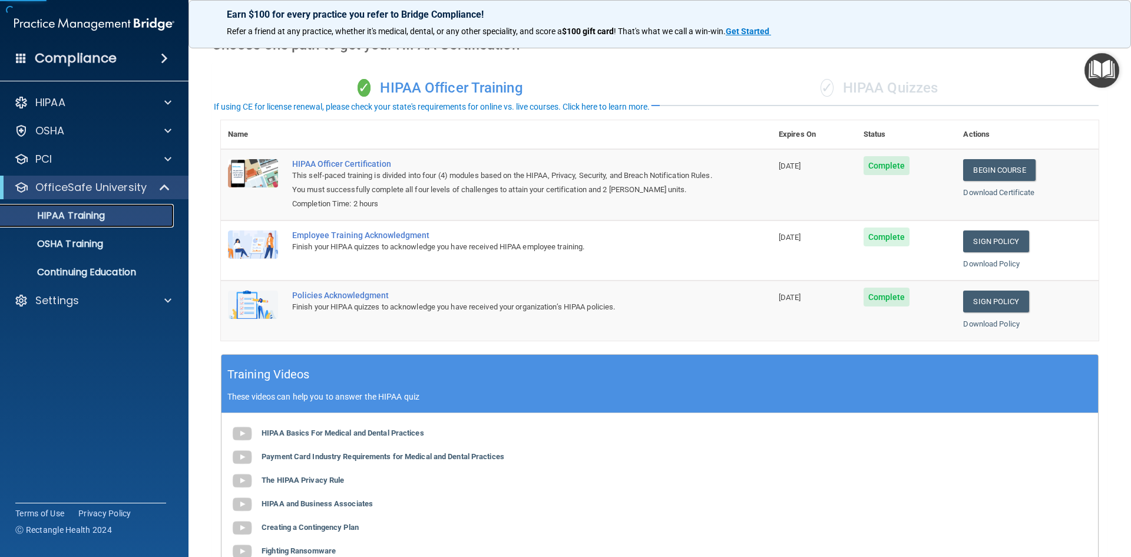
scroll to position [59, 0]
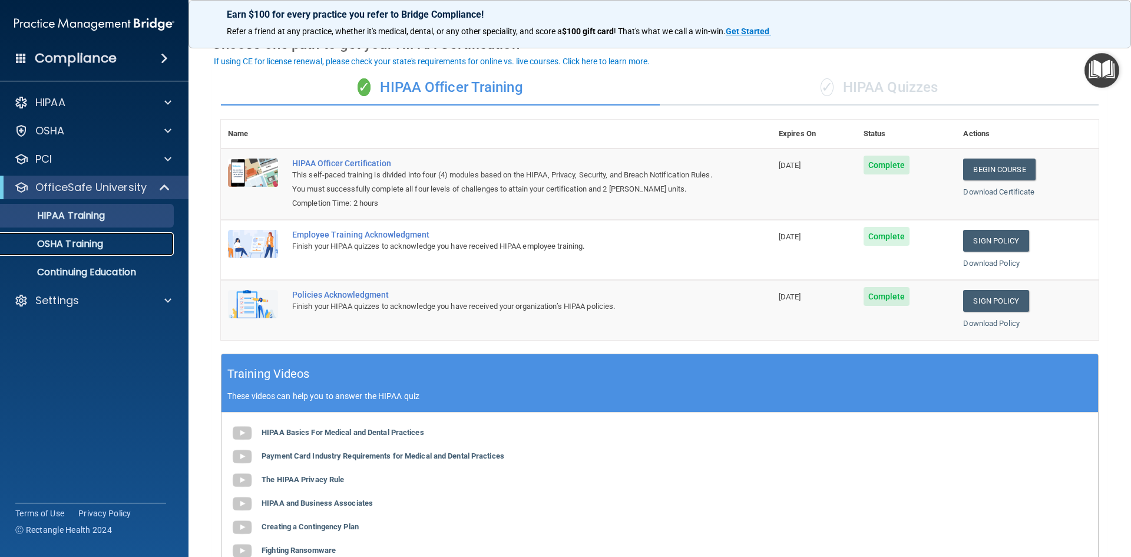
click at [48, 247] on p "OSHA Training" at bounding box center [55, 244] width 95 height 12
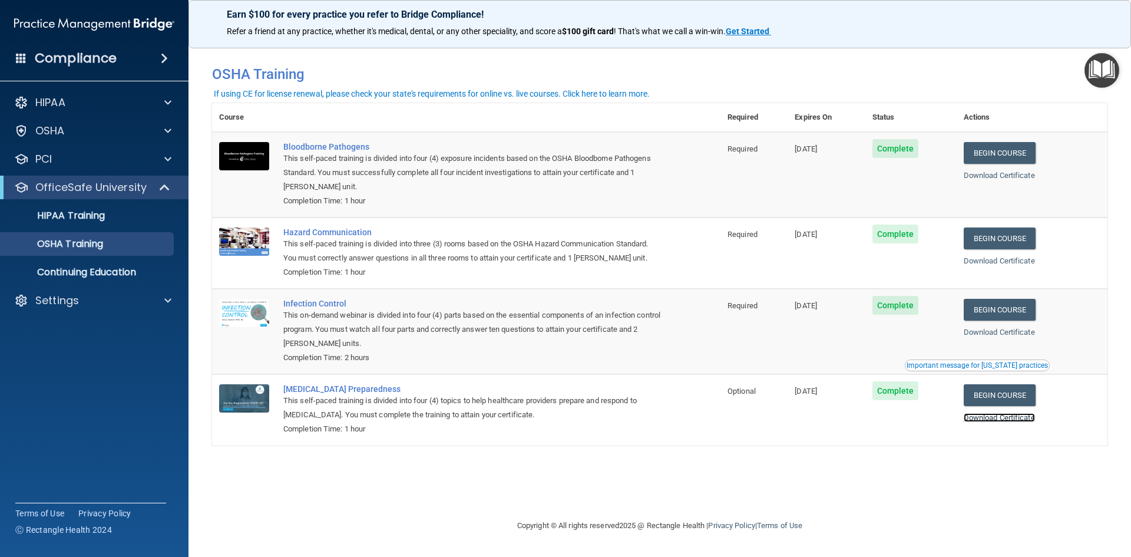
click at [1006, 422] on link "Download Certificate" at bounding box center [999, 417] width 71 height 9
